Goal: Information Seeking & Learning: Learn about a topic

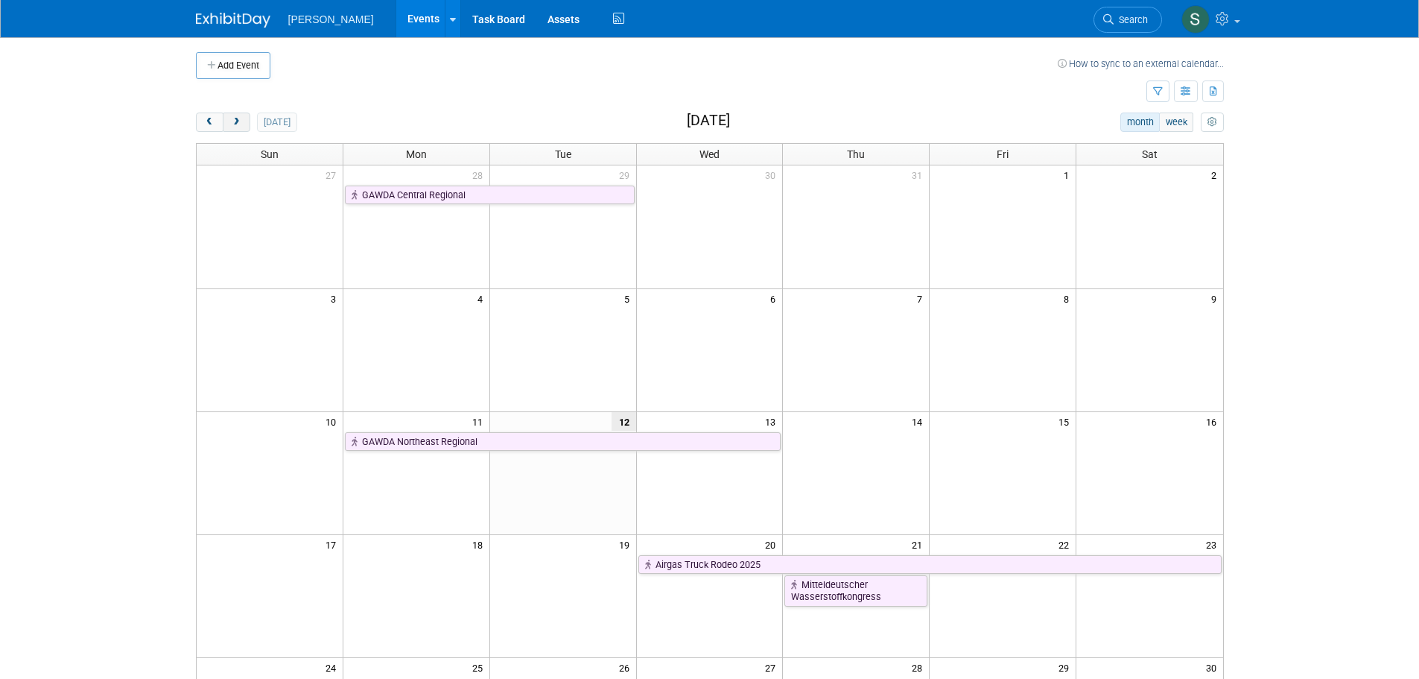
click at [241, 118] on span "next" at bounding box center [236, 123] width 11 height 10
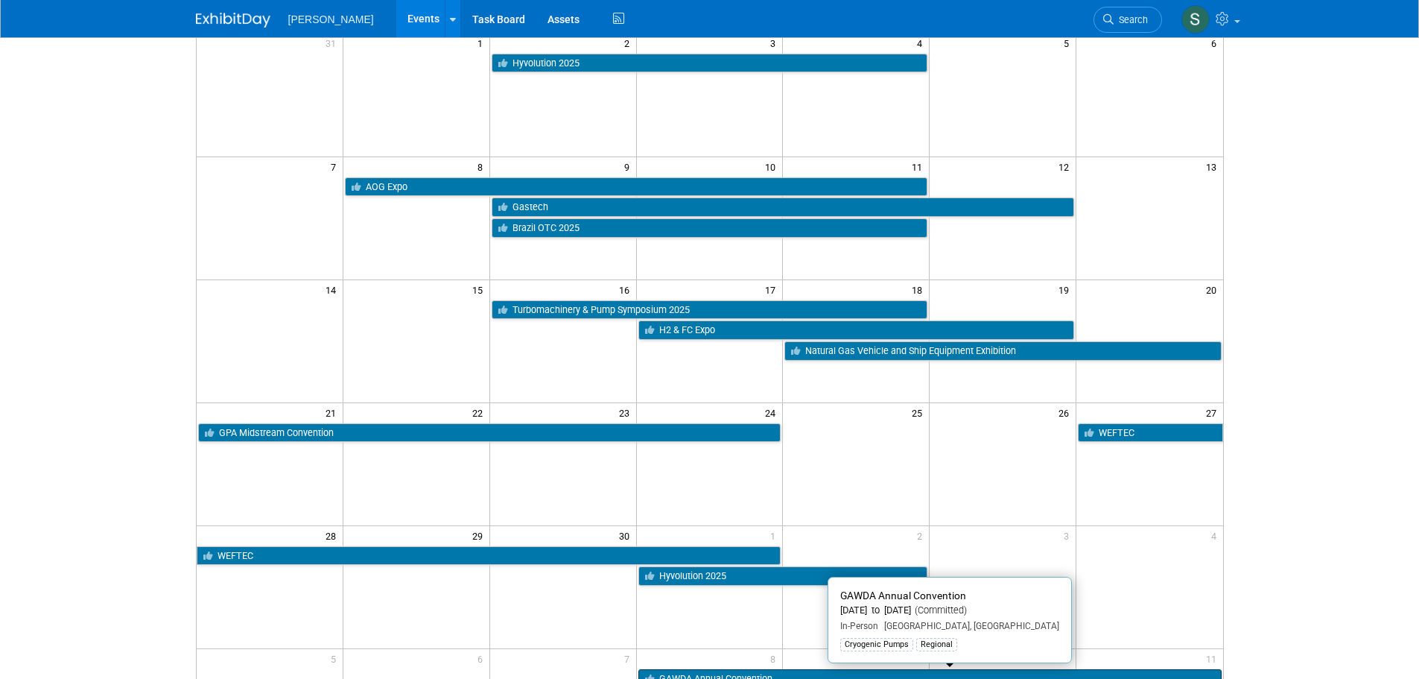
scroll to position [74, 0]
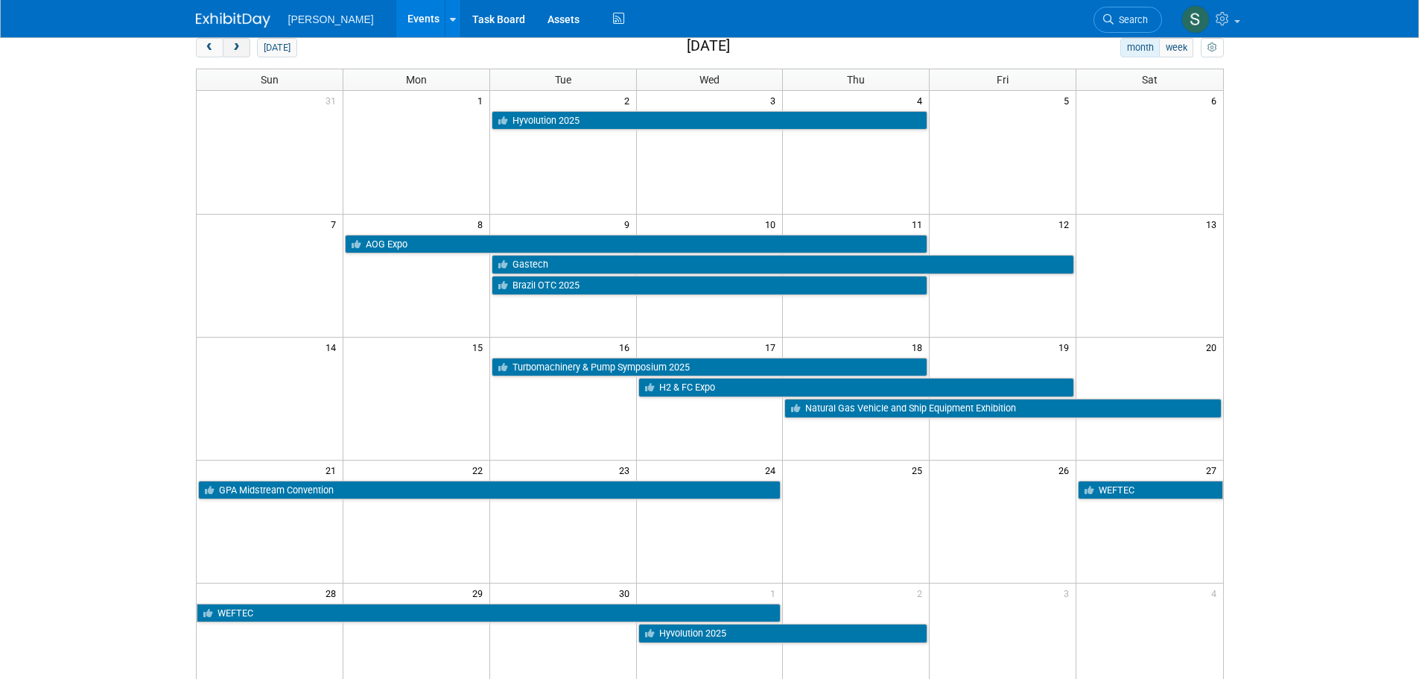
click at [240, 42] on button "next" at bounding box center [237, 47] width 28 height 19
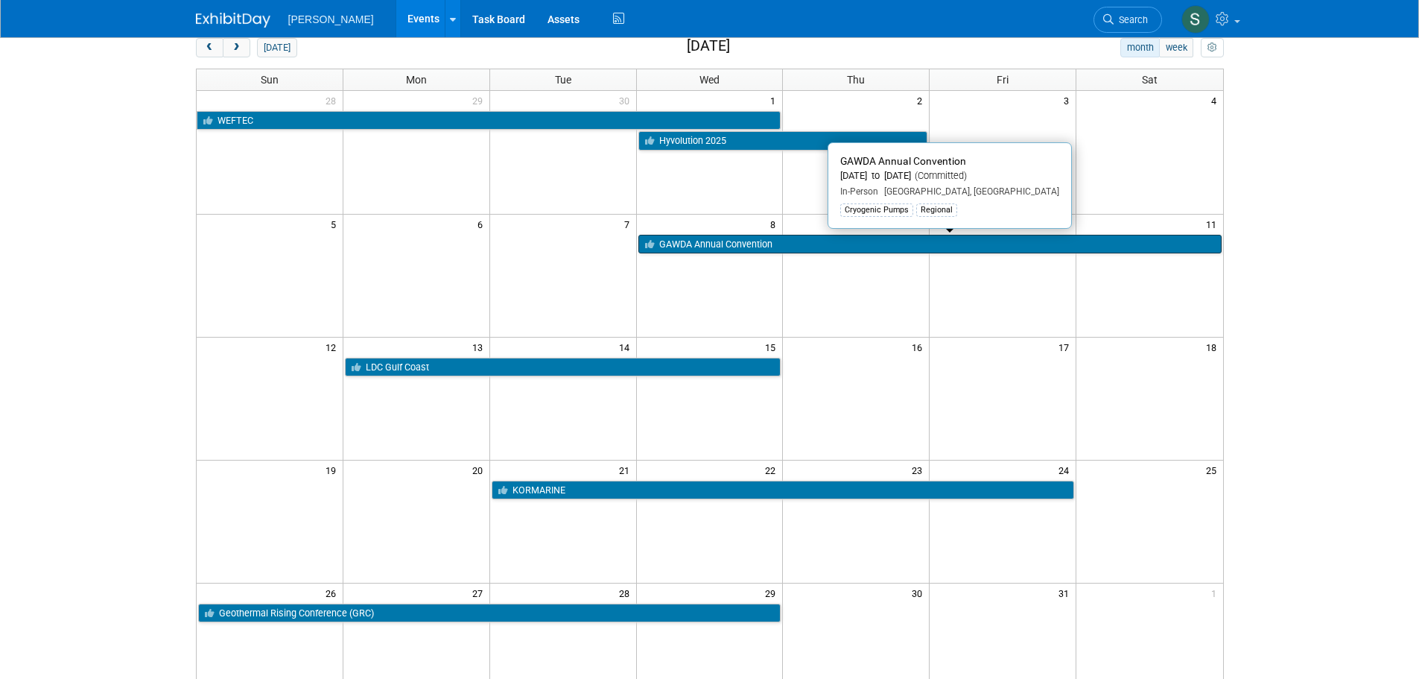
click at [845, 248] on link "GAWDA Annual Convention" at bounding box center [929, 244] width 583 height 19
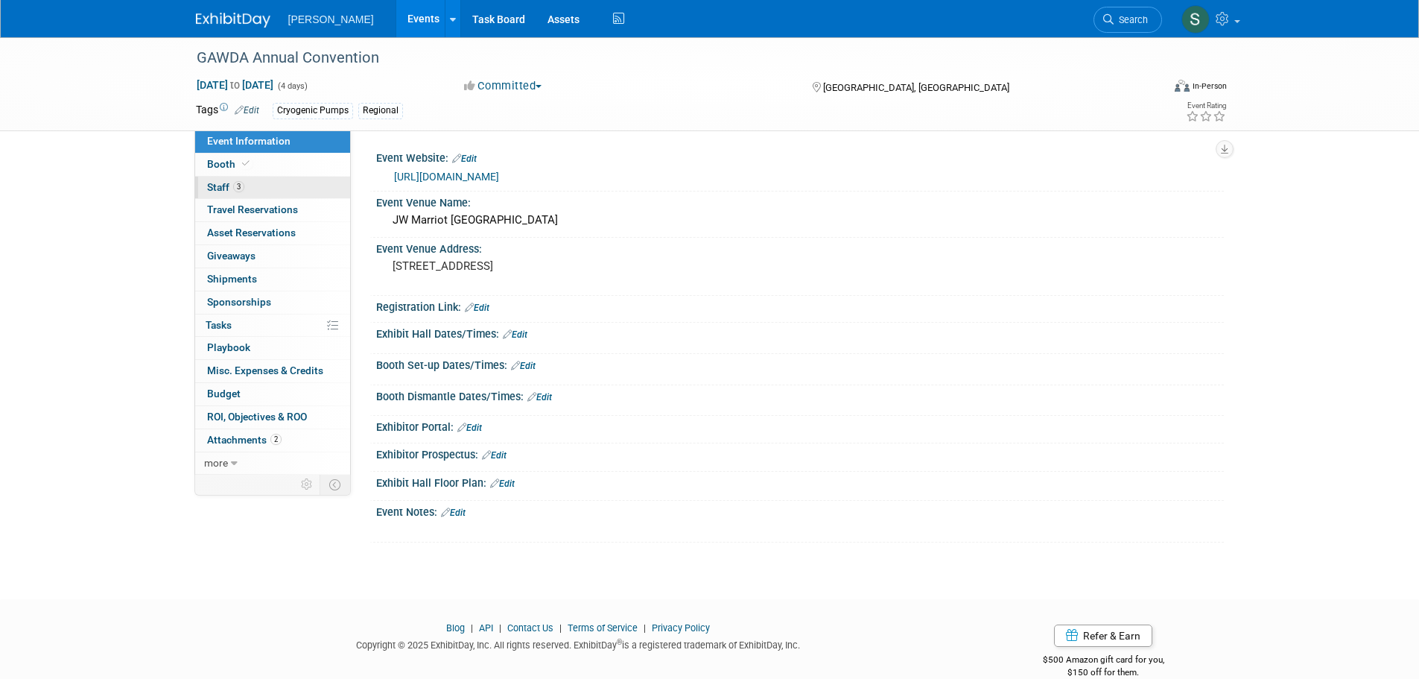
click at [284, 185] on link "3 Staff 3" at bounding box center [272, 188] width 155 height 22
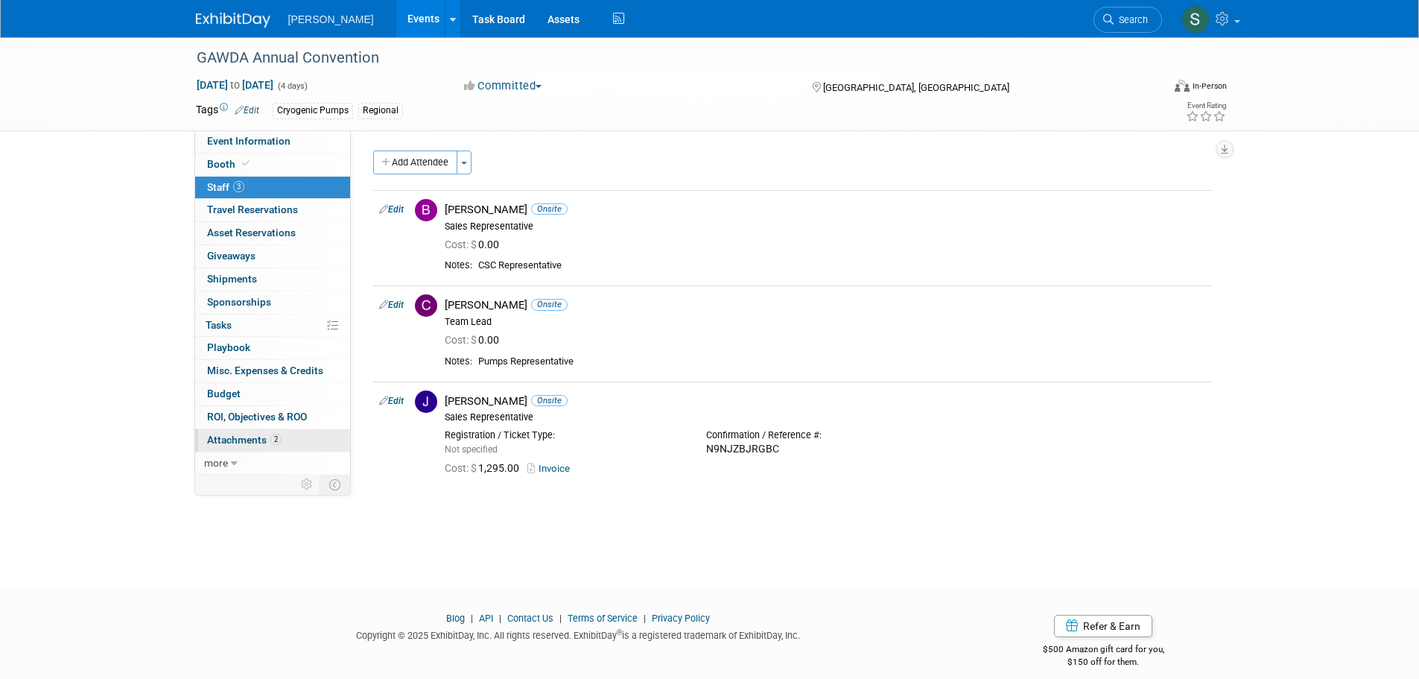
click at [284, 443] on link "2 Attachments 2" at bounding box center [272, 440] width 155 height 22
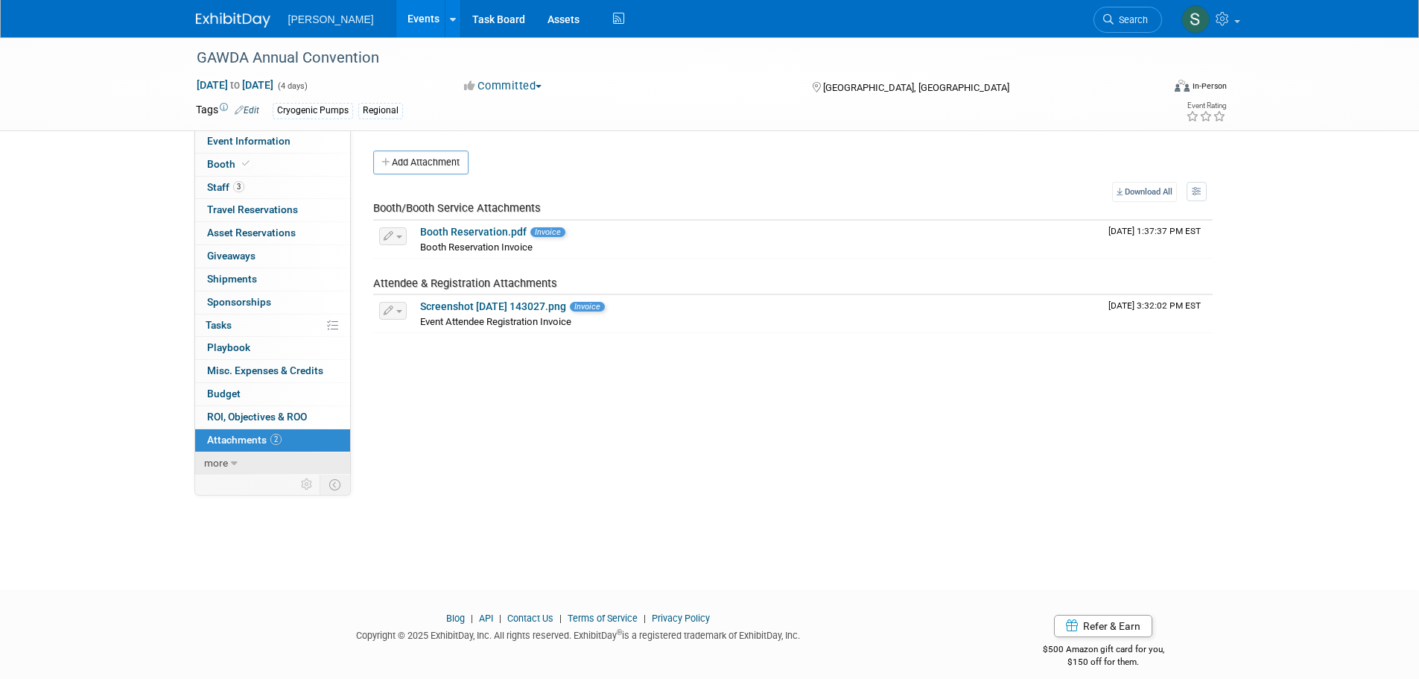
click at [285, 458] on link "more" at bounding box center [272, 463] width 155 height 22
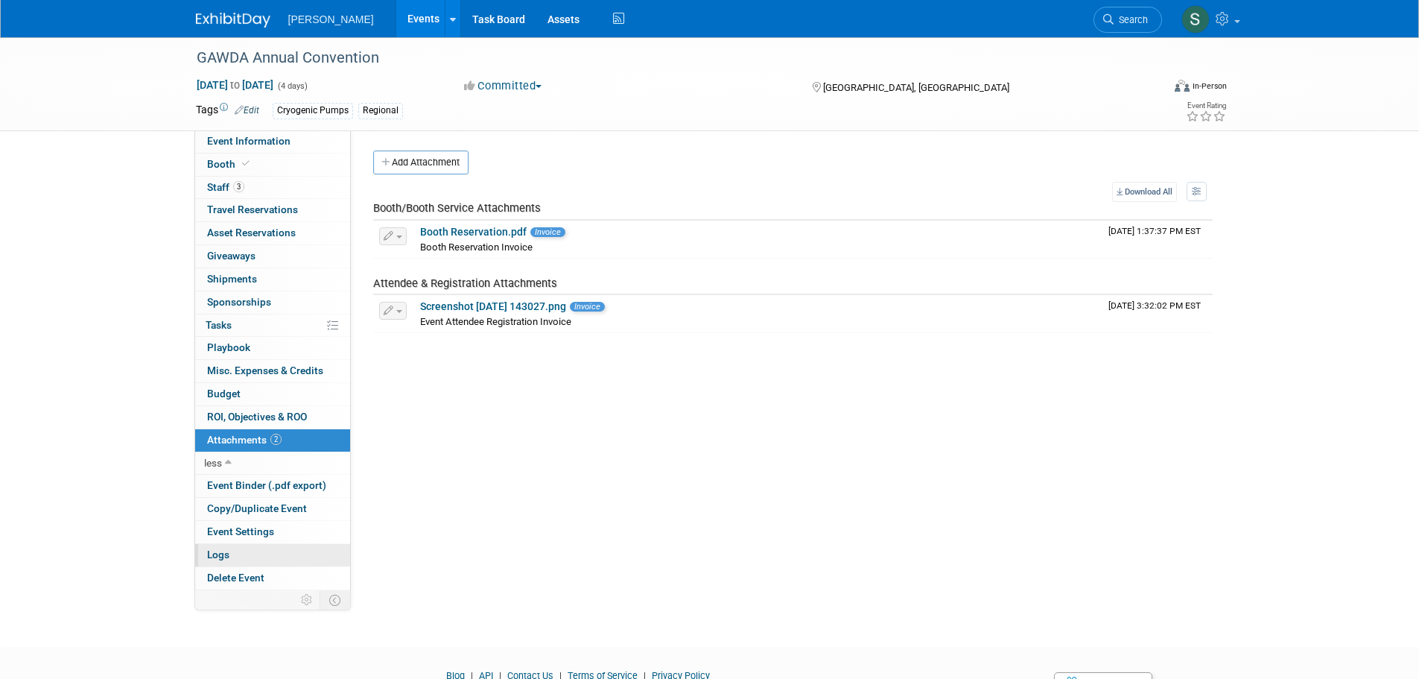
click at [250, 553] on link "Logs" at bounding box center [272, 555] width 155 height 22
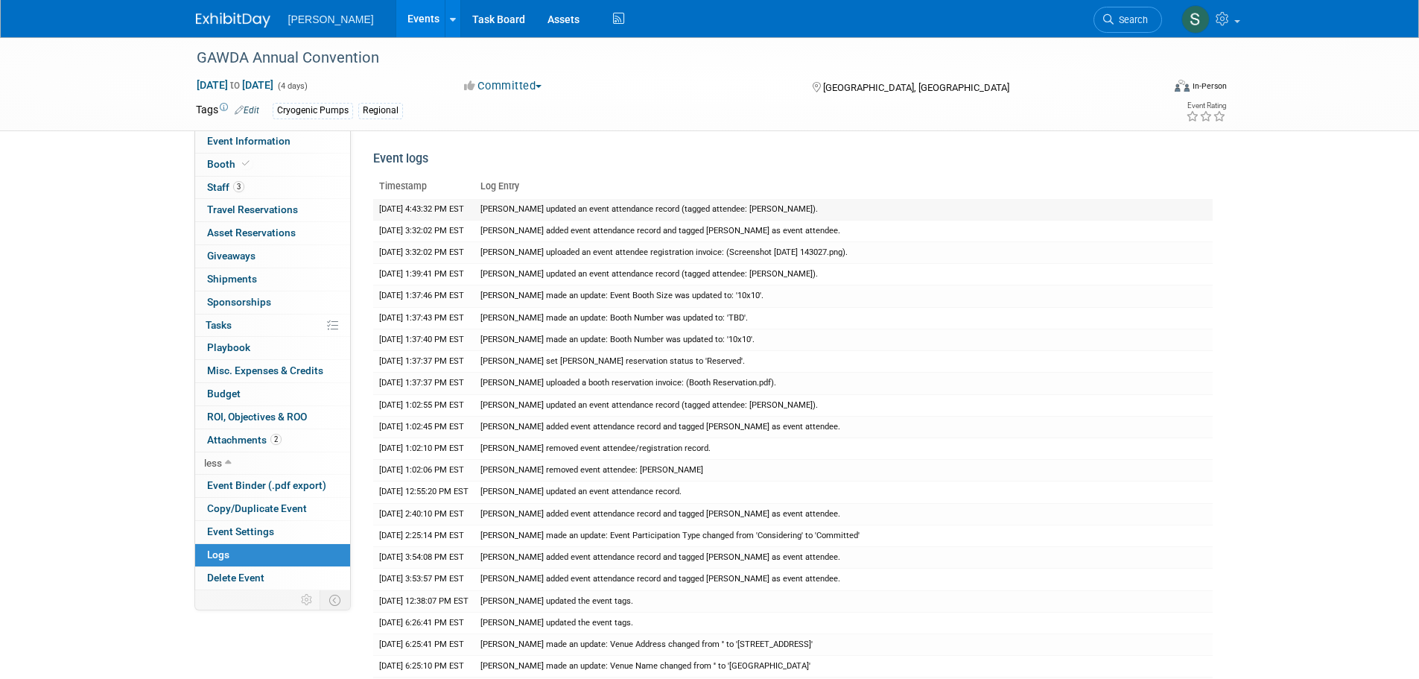
click at [589, 217] on td "Skye Tuinei updated an event attendance record (tagged attendee: Cody Patrick)." at bounding box center [843, 210] width 738 height 22
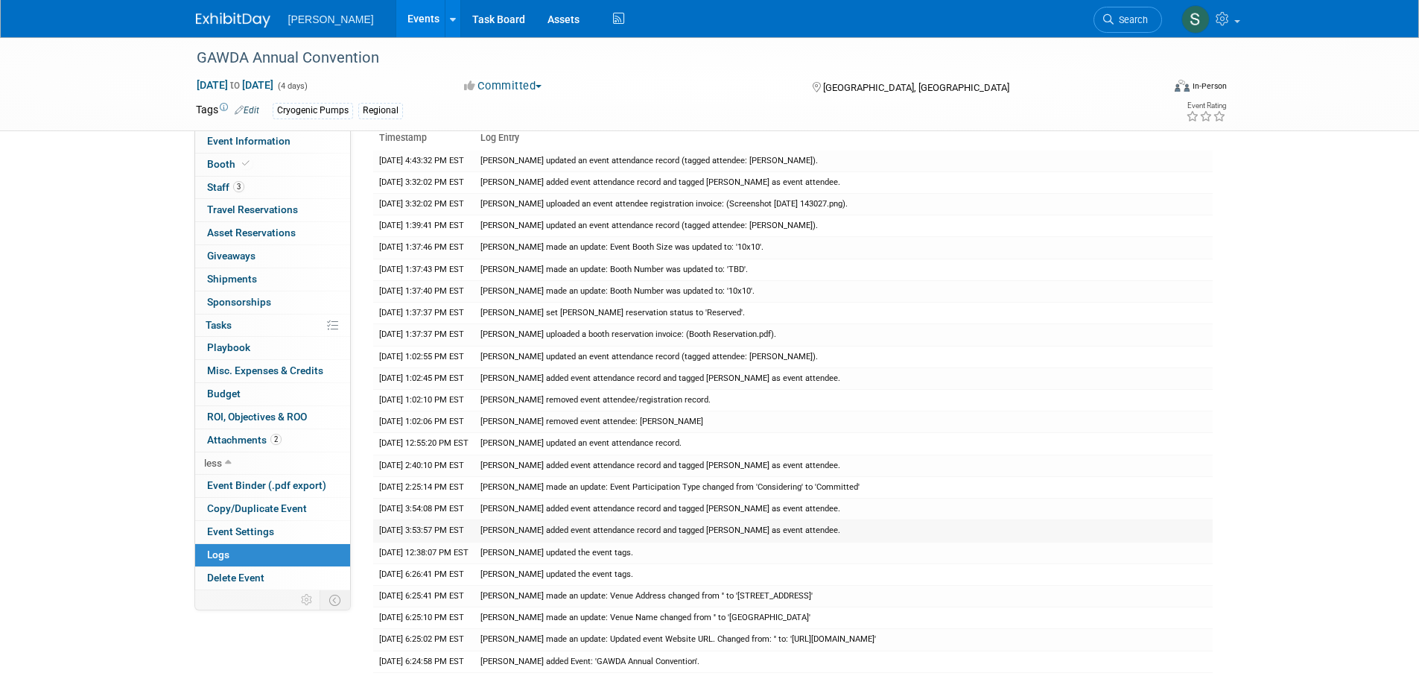
scroll to position [74, 0]
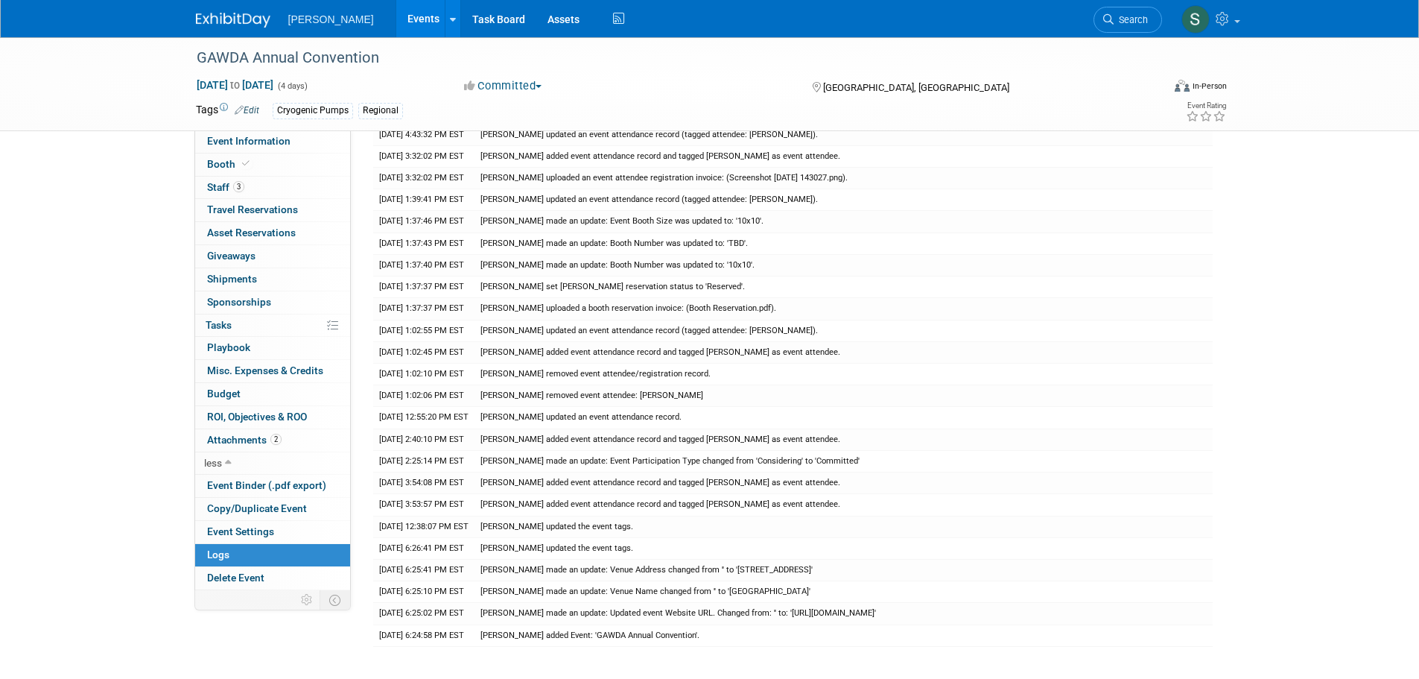
click at [180, 255] on div "GAWDA Annual Convention Oct 8, 2025 to Oct 11, 2025 (4 days) Oct 8, 2025 to Oct…" at bounding box center [709, 331] width 1419 height 736
click at [311, 169] on link "Booth" at bounding box center [272, 164] width 155 height 22
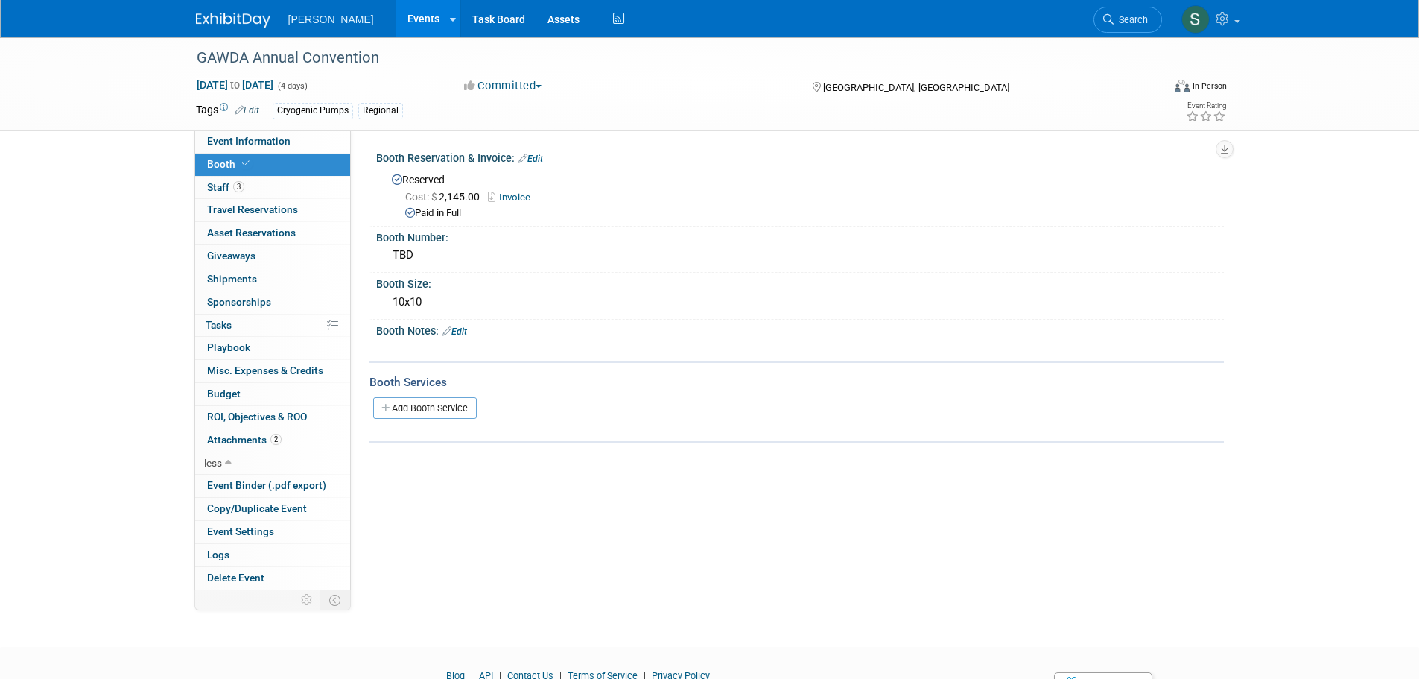
click at [667, 220] on div "Reserved Cost: $ 2,145.00 Invoice Paid in Full" at bounding box center [800, 193] width 848 height 57
click at [399, 11] on link "Events" at bounding box center [423, 18] width 54 height 37
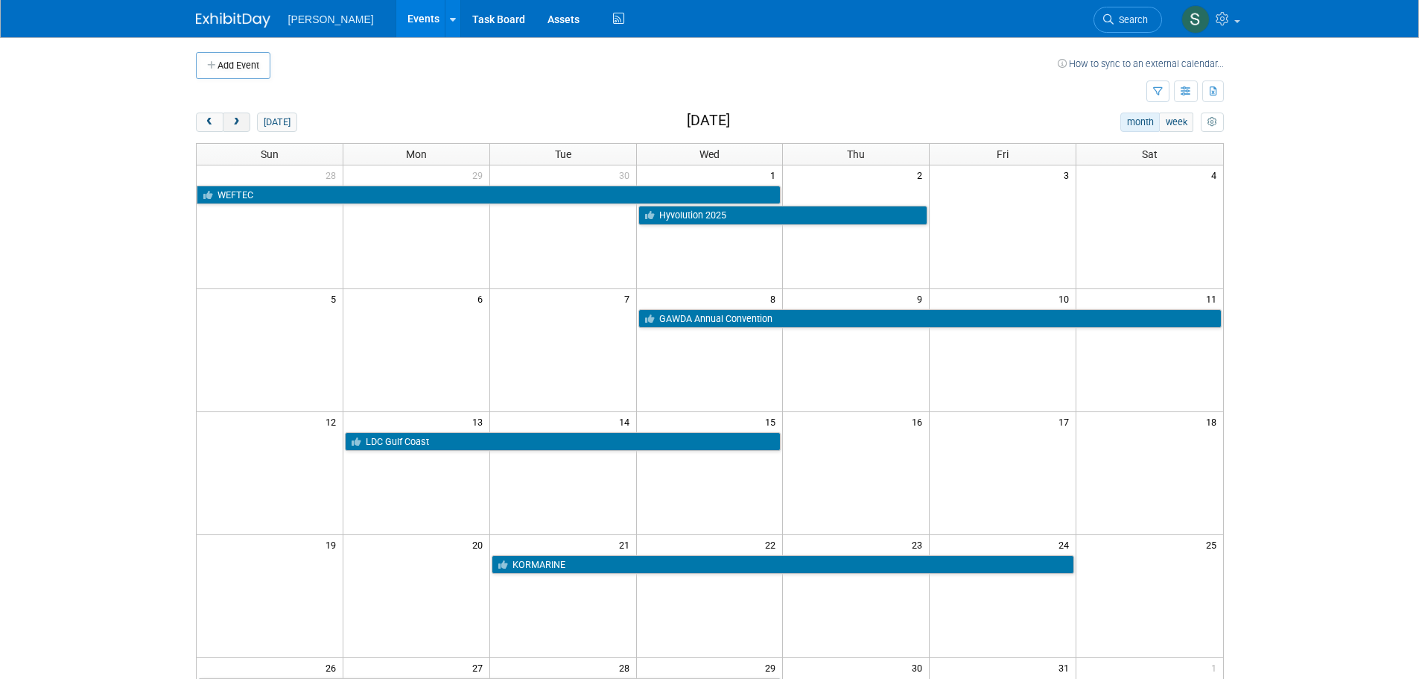
click at [234, 121] on span "next" at bounding box center [236, 123] width 11 height 10
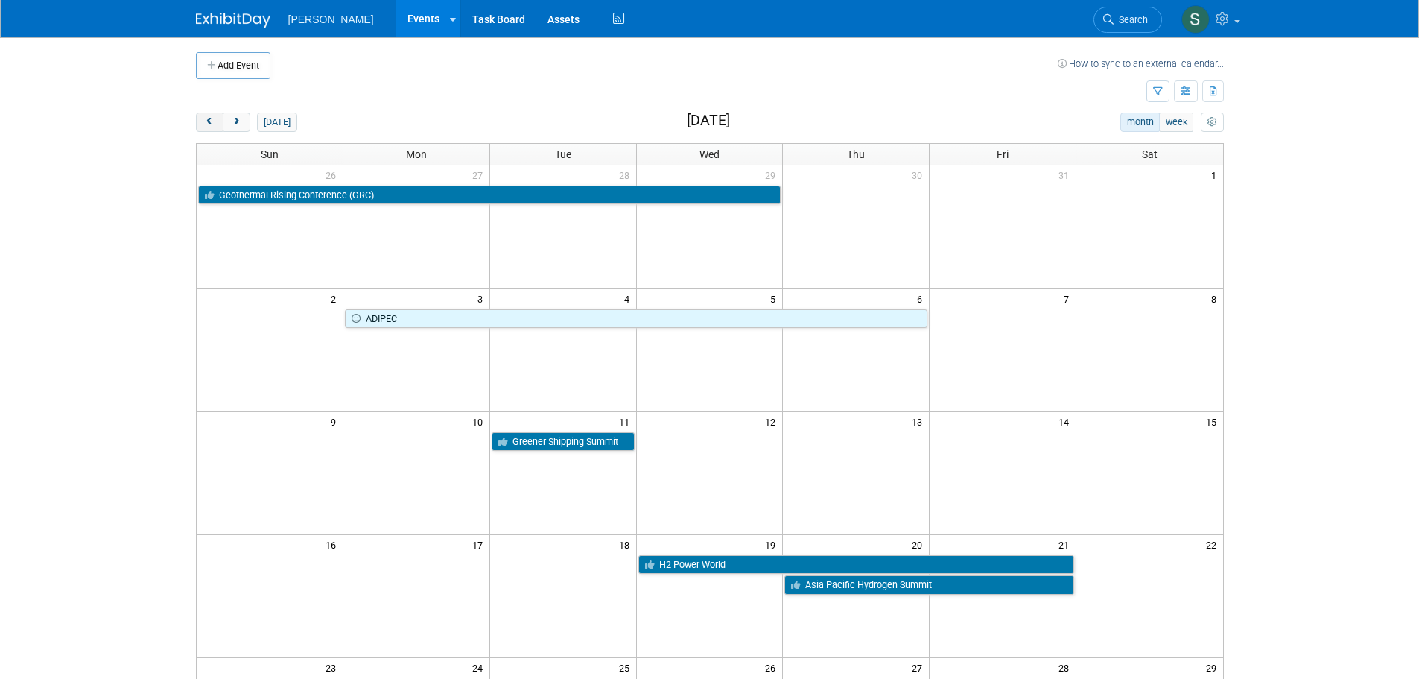
click at [215, 116] on button "prev" at bounding box center [210, 121] width 28 height 19
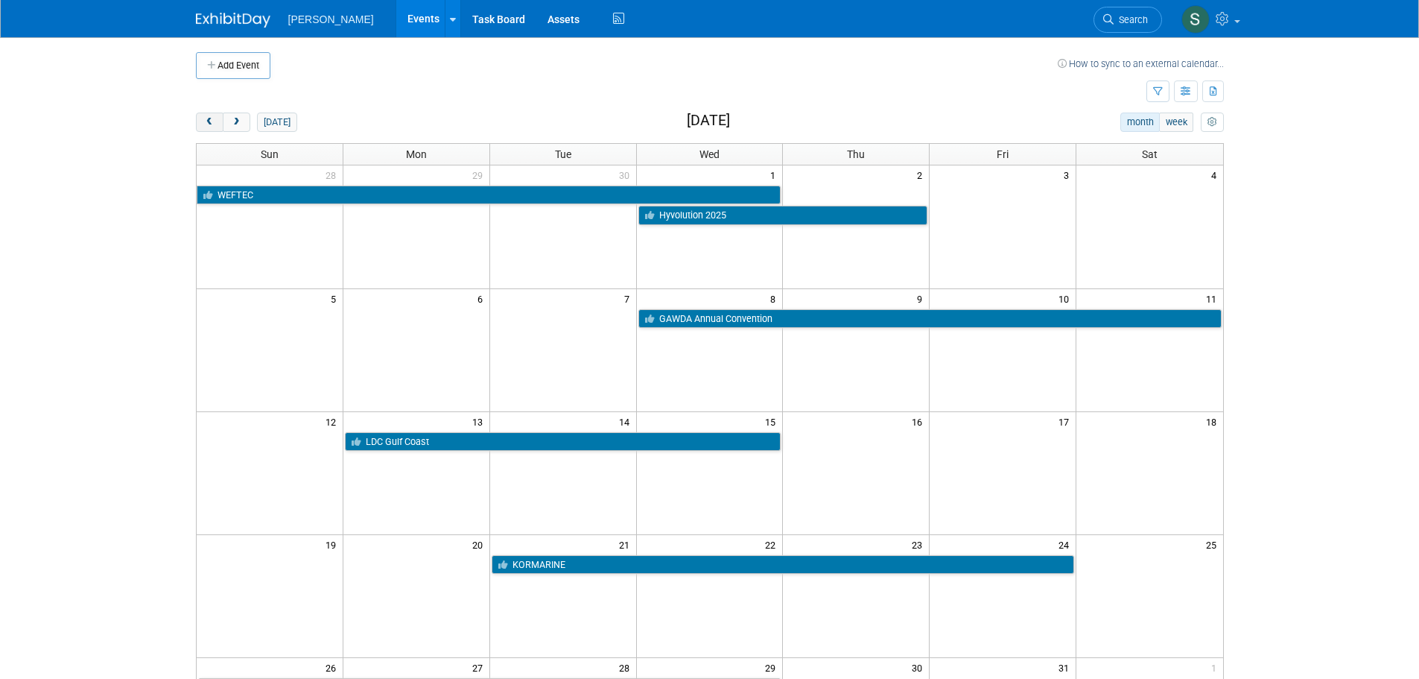
click at [215, 116] on button "prev" at bounding box center [210, 121] width 28 height 19
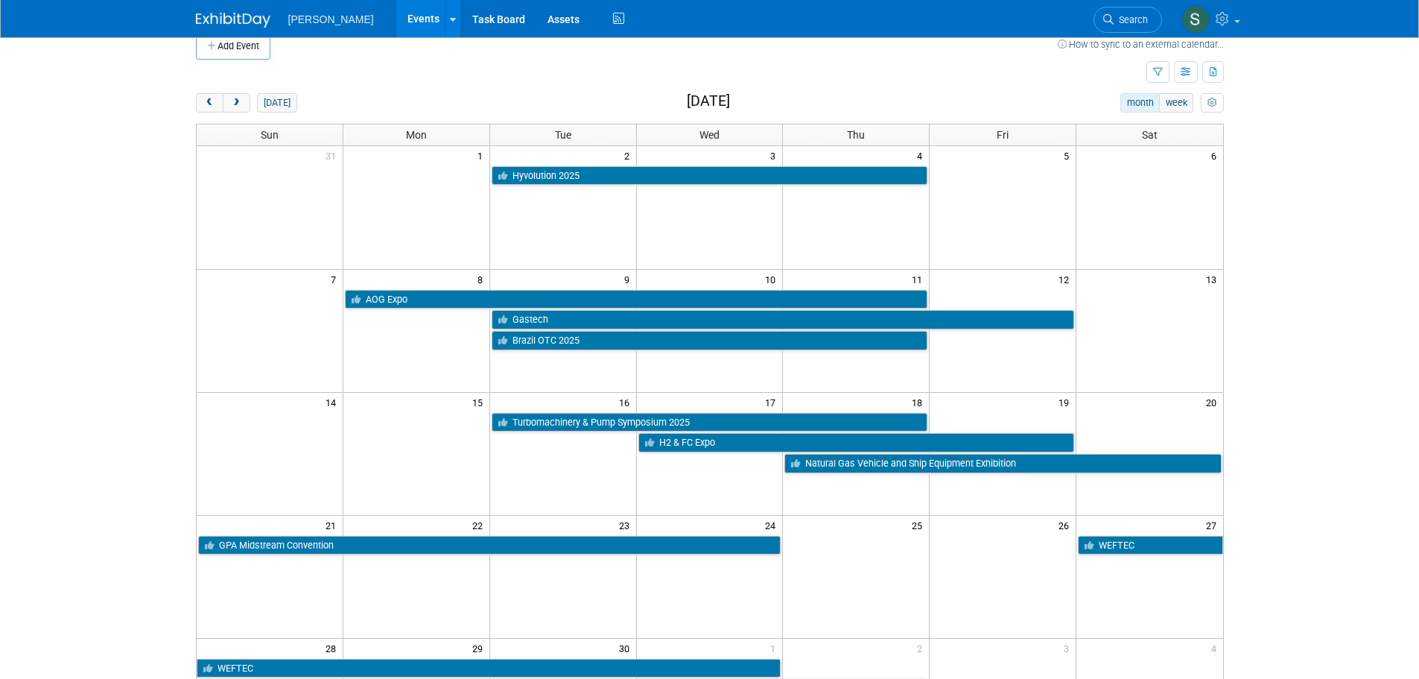
scroll to position [74, 0]
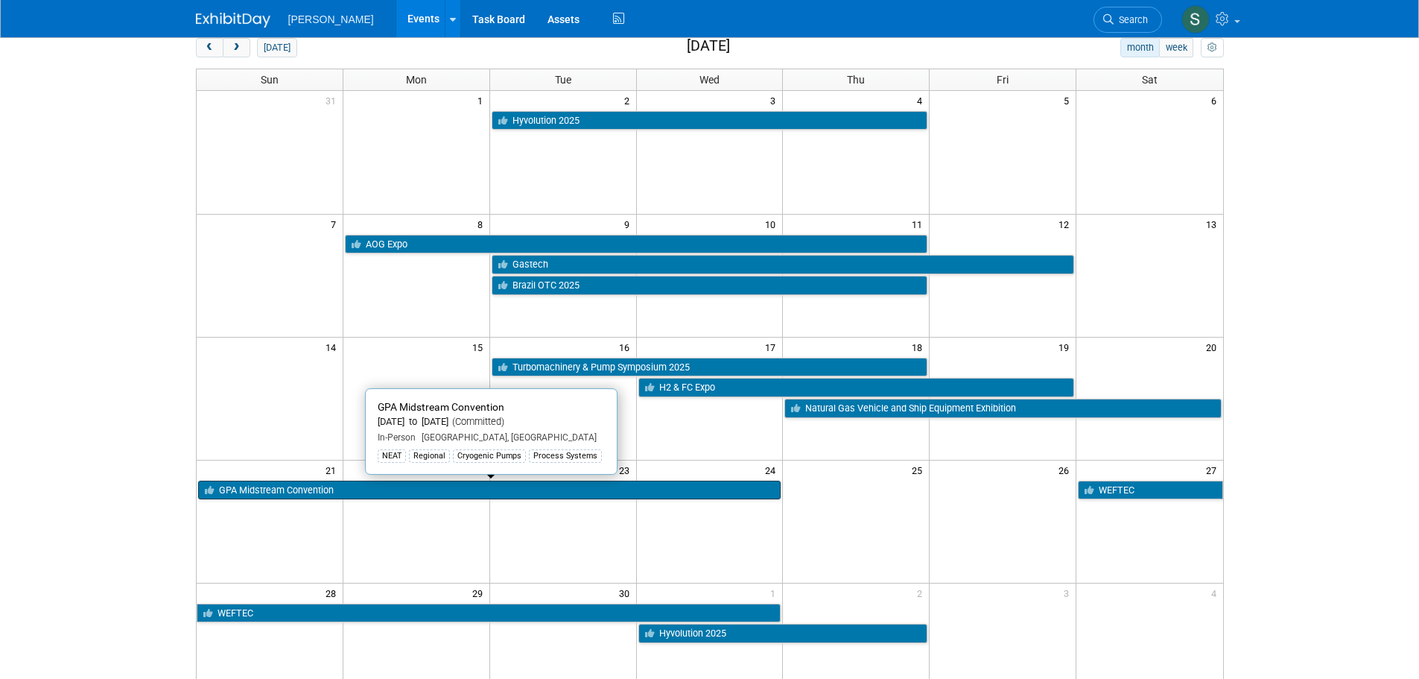
click at [251, 489] on link "GPA Midstream Convention" at bounding box center [489, 489] width 583 height 19
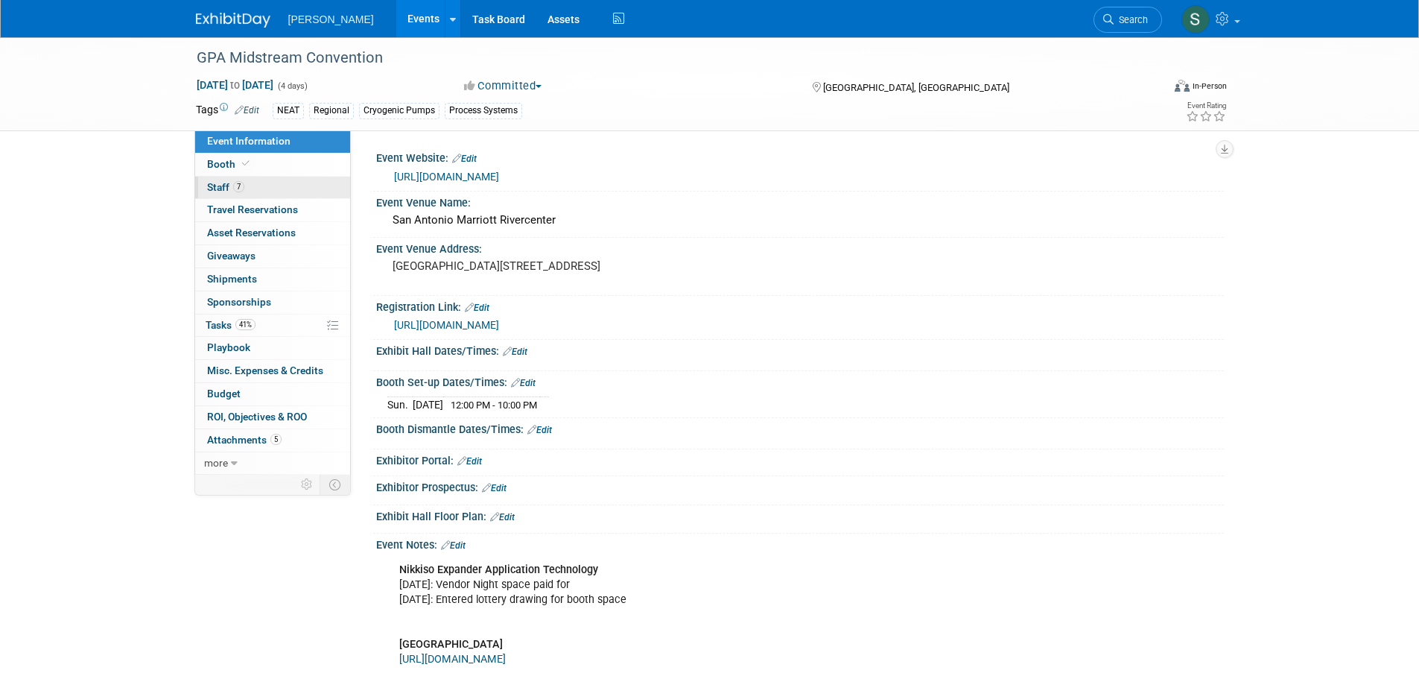
click at [271, 189] on link "7 Staff 7" at bounding box center [272, 188] width 155 height 22
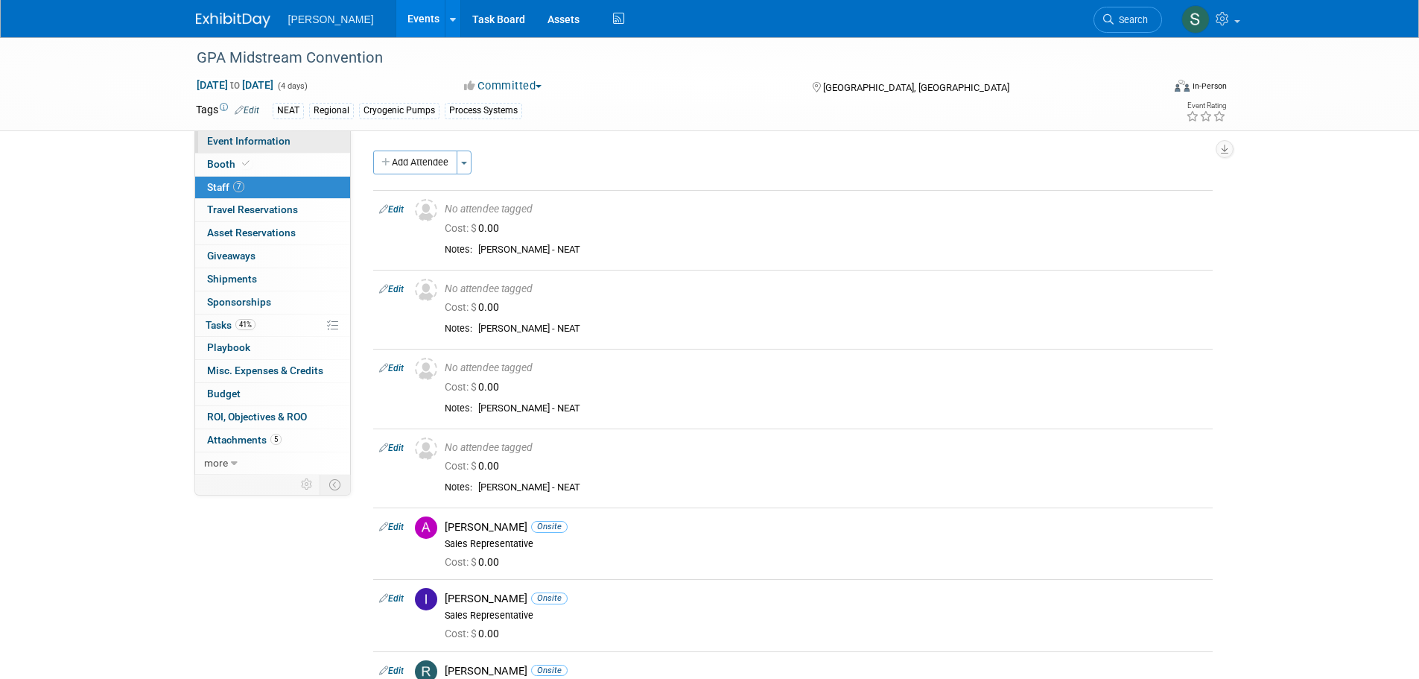
click at [273, 137] on span "Event Information" at bounding box center [248, 141] width 83 height 12
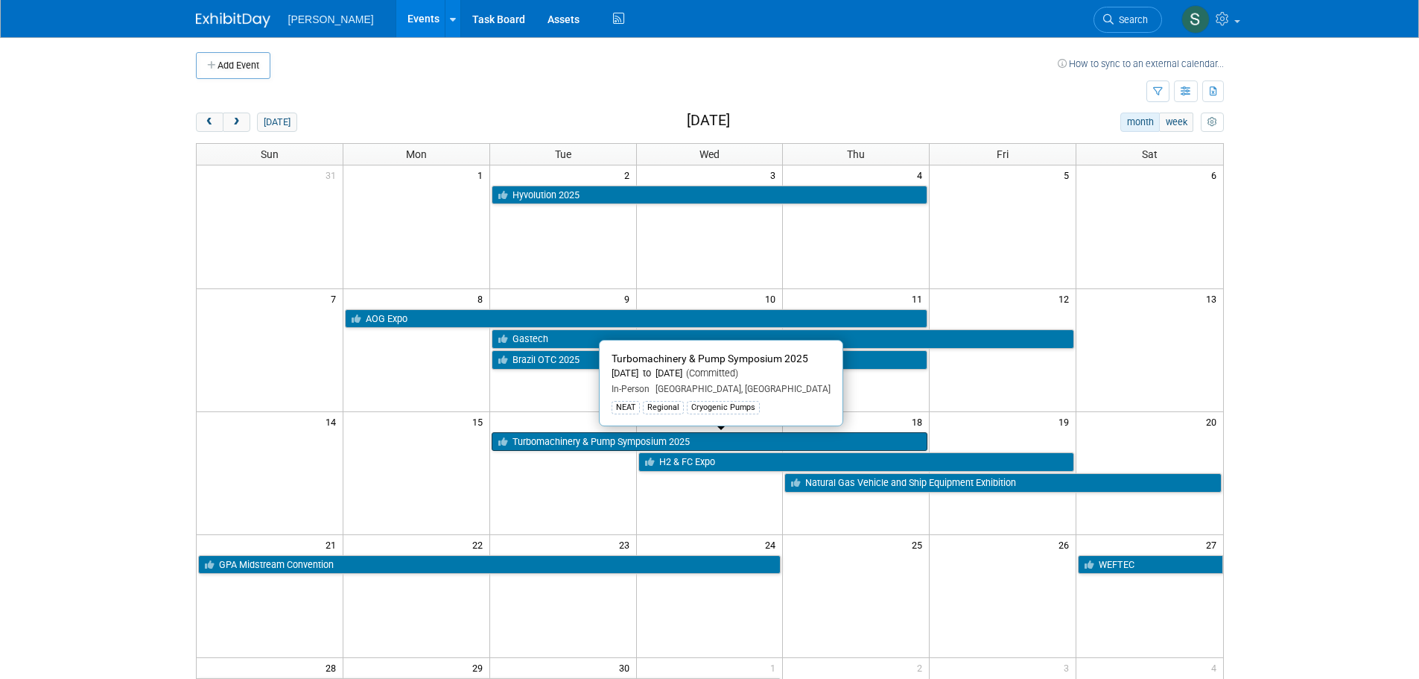
click at [530, 434] on link "Turbomachinery & Pump Symposium 2025" at bounding box center [710, 441] width 436 height 19
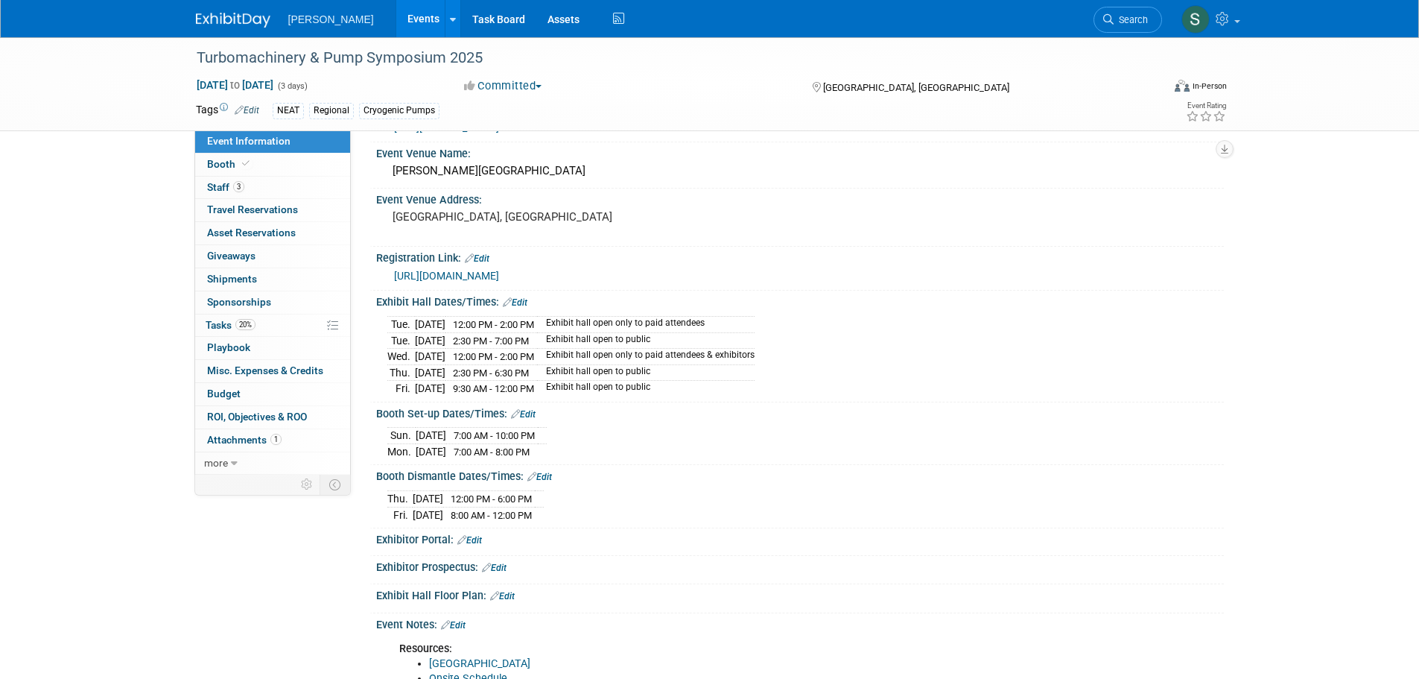
scroll to position [74, 0]
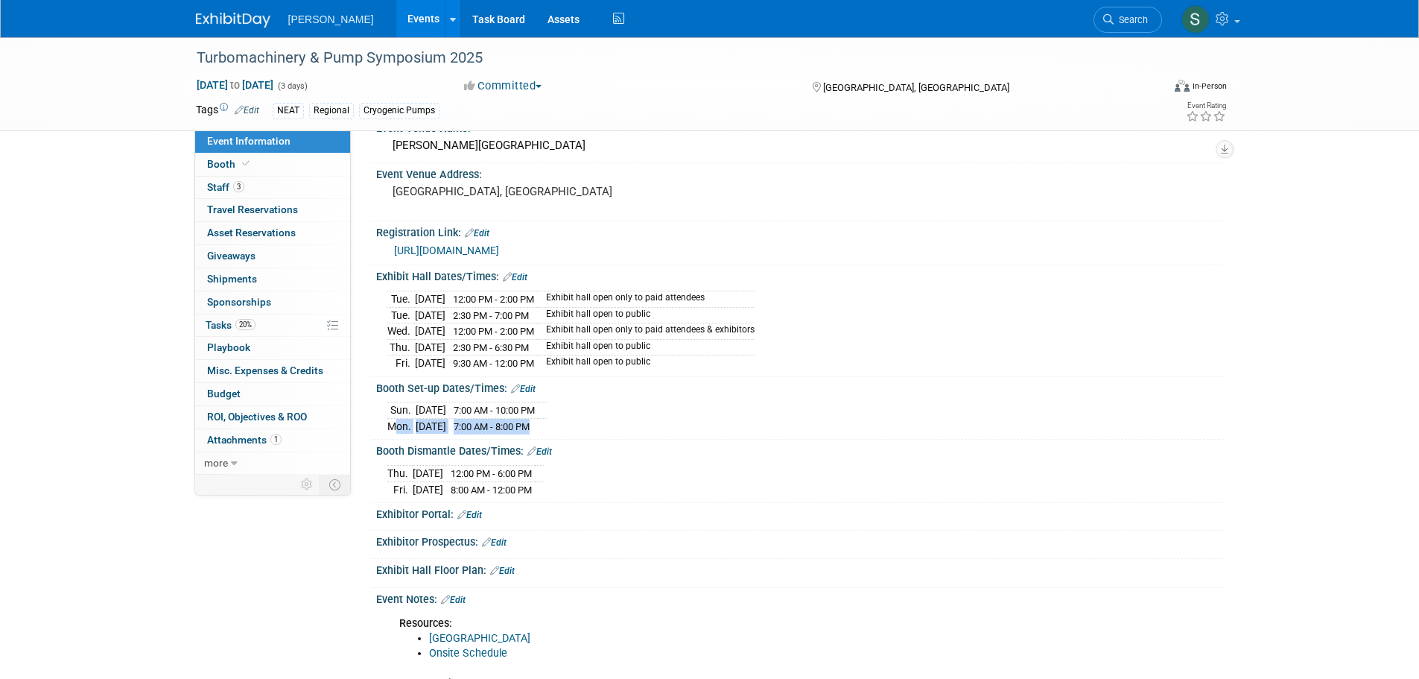
drag, startPoint x: 574, startPoint y: 422, endPoint x: 390, endPoint y: 425, distance: 184.0
click at [390, 425] on tr "[DATE] 7:00 AM - 8:00 PM" at bounding box center [466, 426] width 159 height 16
click at [532, 468] on span "12:00 PM - 6:00 PM" at bounding box center [491, 473] width 81 height 11
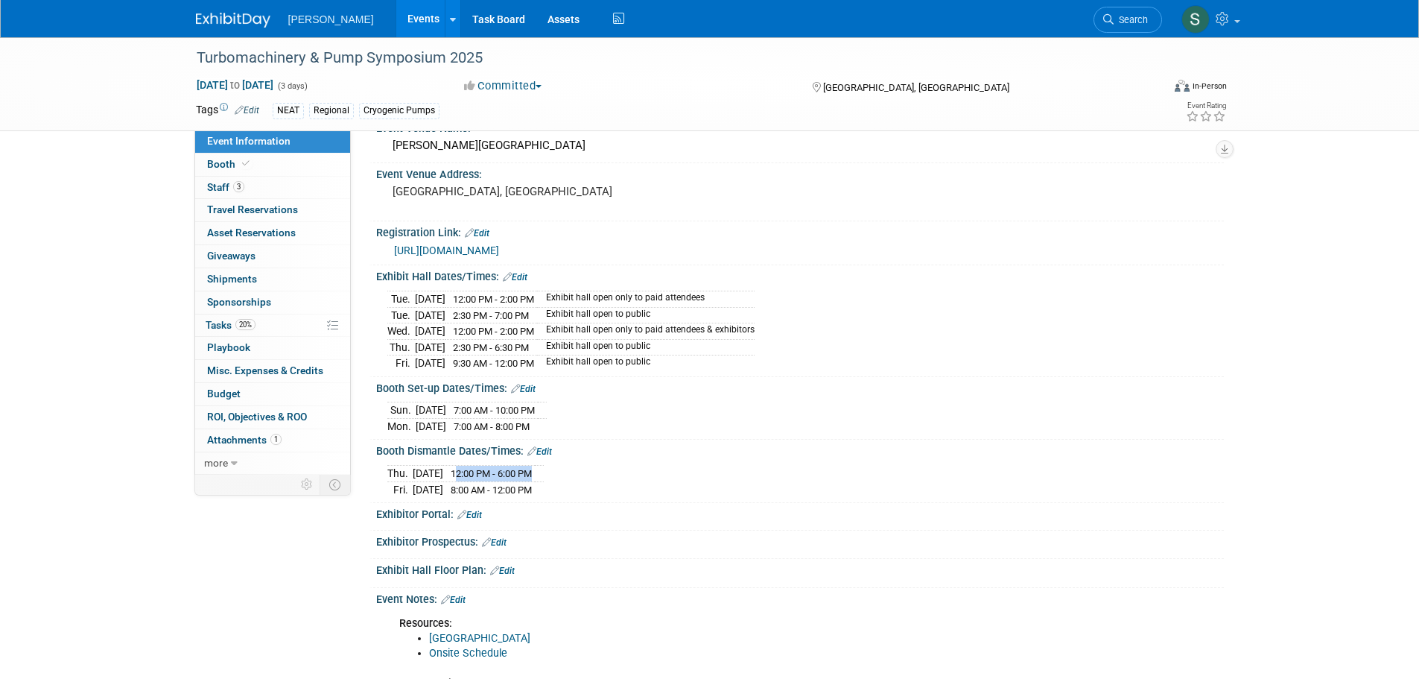
drag, startPoint x: 380, startPoint y: 469, endPoint x: 565, endPoint y: 466, distance: 185.5
click at [565, 466] on div "[DATE] 12:00 PM - 6:00 PM [DATE] 8:00 AM - 12:00 PM Save Changes Cancel" at bounding box center [800, 477] width 848 height 41
click at [544, 469] on td at bounding box center [539, 473] width 9 height 16
drag, startPoint x: 570, startPoint y: 469, endPoint x: 386, endPoint y: 472, distance: 184.0
click at [386, 472] on div "[DATE] 12:00 PM - 6:00 PM [DATE] 8:00 AM - 12:00 PM Save Changes Cancel" at bounding box center [800, 477] width 848 height 41
